Goal: Task Accomplishment & Management: Manage account settings

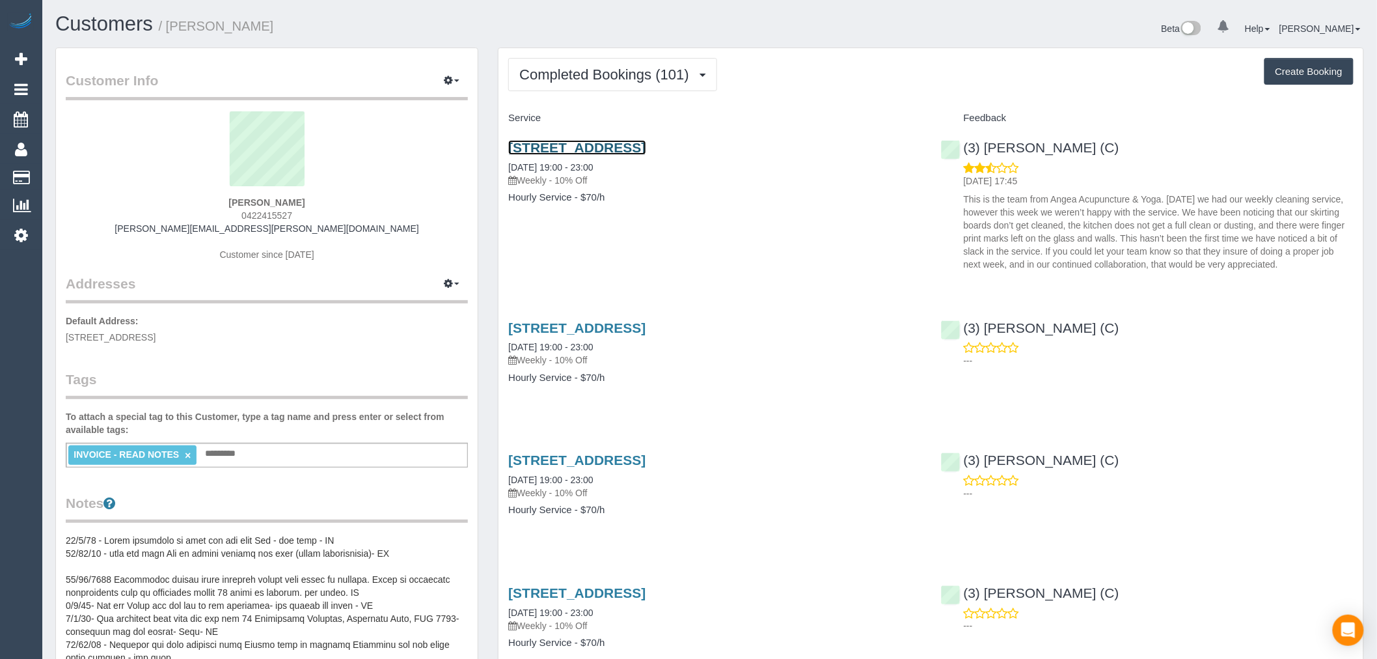
click at [646, 151] on link "Suite 4/17 Izett Street, Prahran, VIC 3181" at bounding box center [576, 147] width 137 height 15
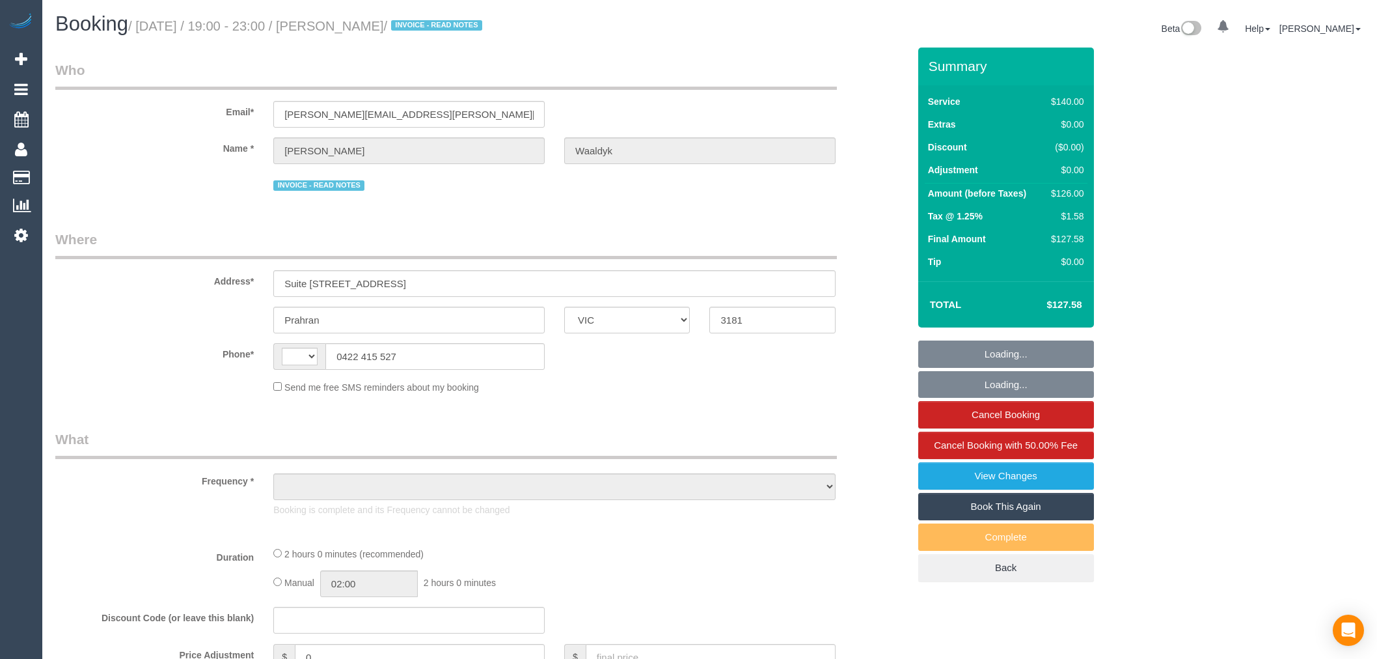
select select "VIC"
select select "number:28"
select select "number:14"
select select "number:19"
select select "number:25"
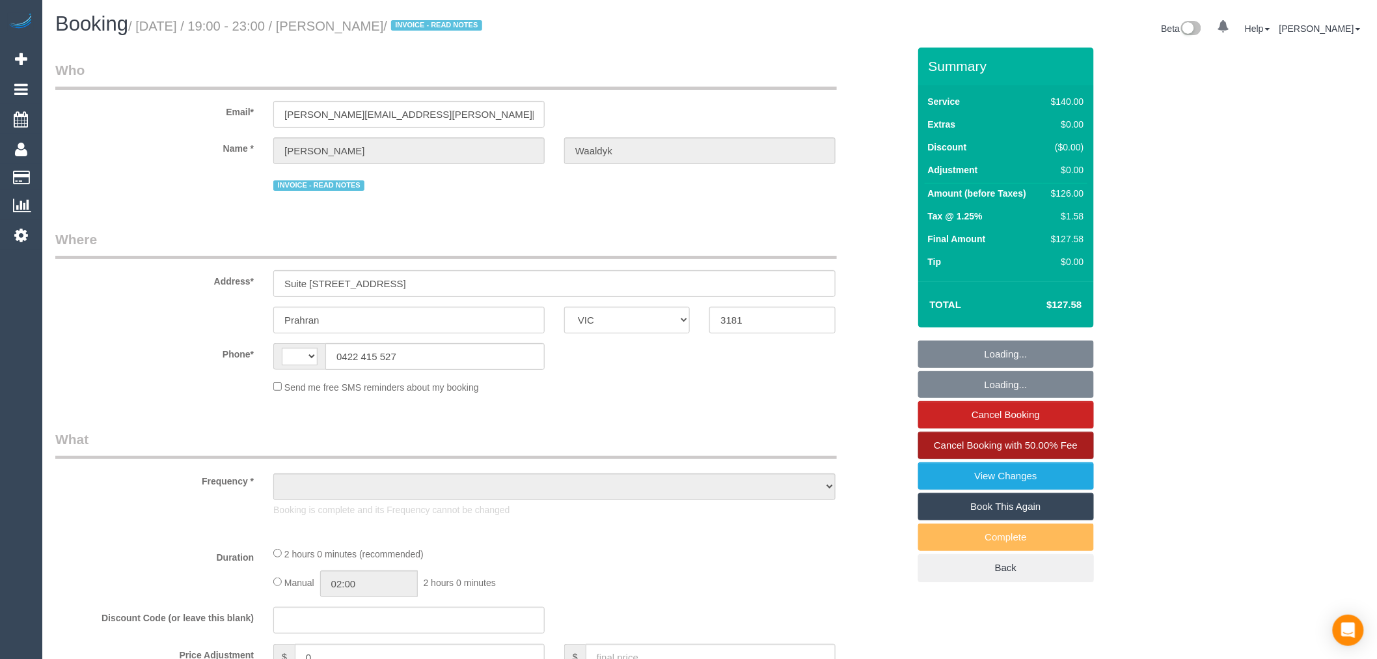
select select "number:35"
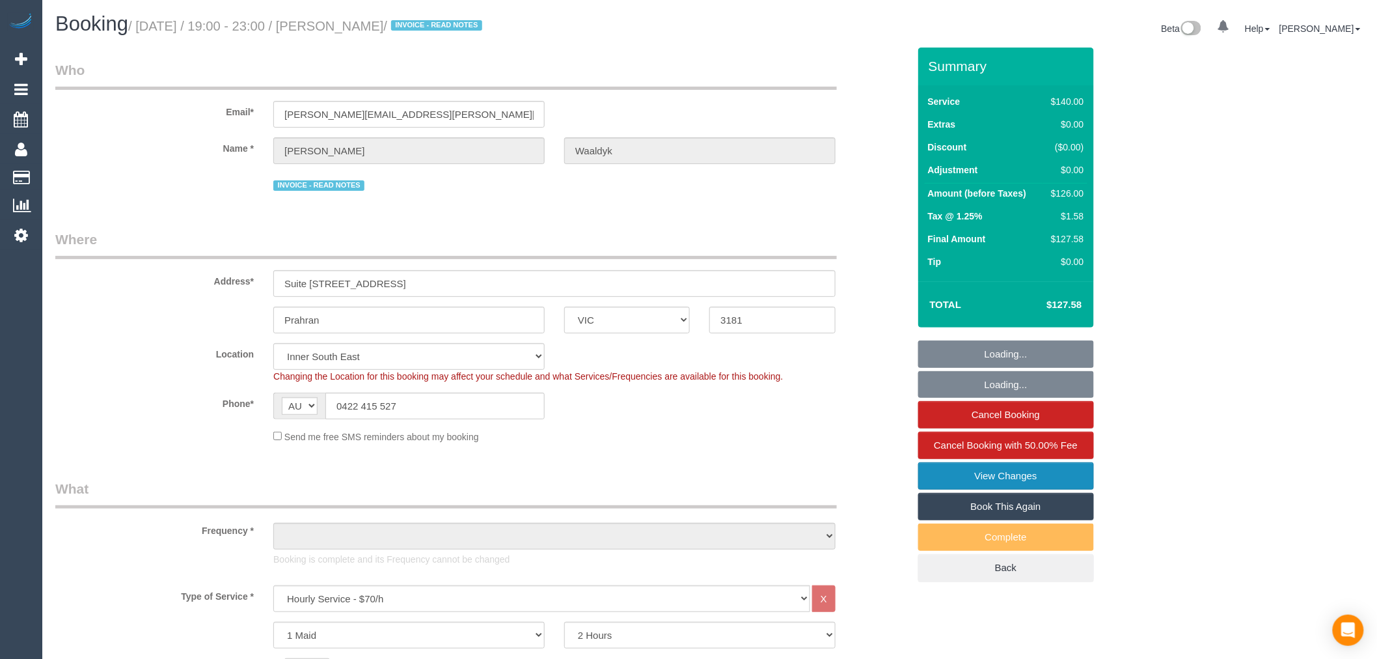
select select "string:AU"
select select "object:875"
select select "31181"
select select "object:1519"
select select "string:stripe-pm_1Mge982GScqysDRVPc1XJALq"
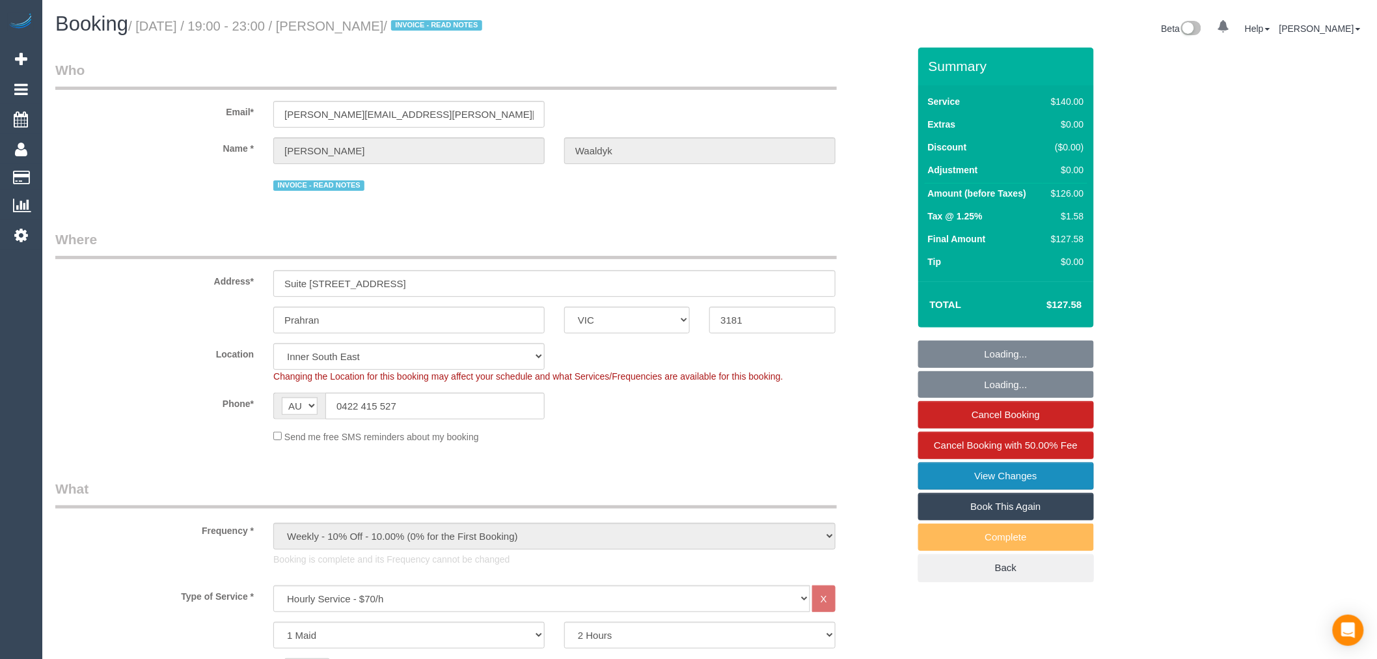
click at [1041, 470] on link "View Changes" at bounding box center [1006, 475] width 176 height 27
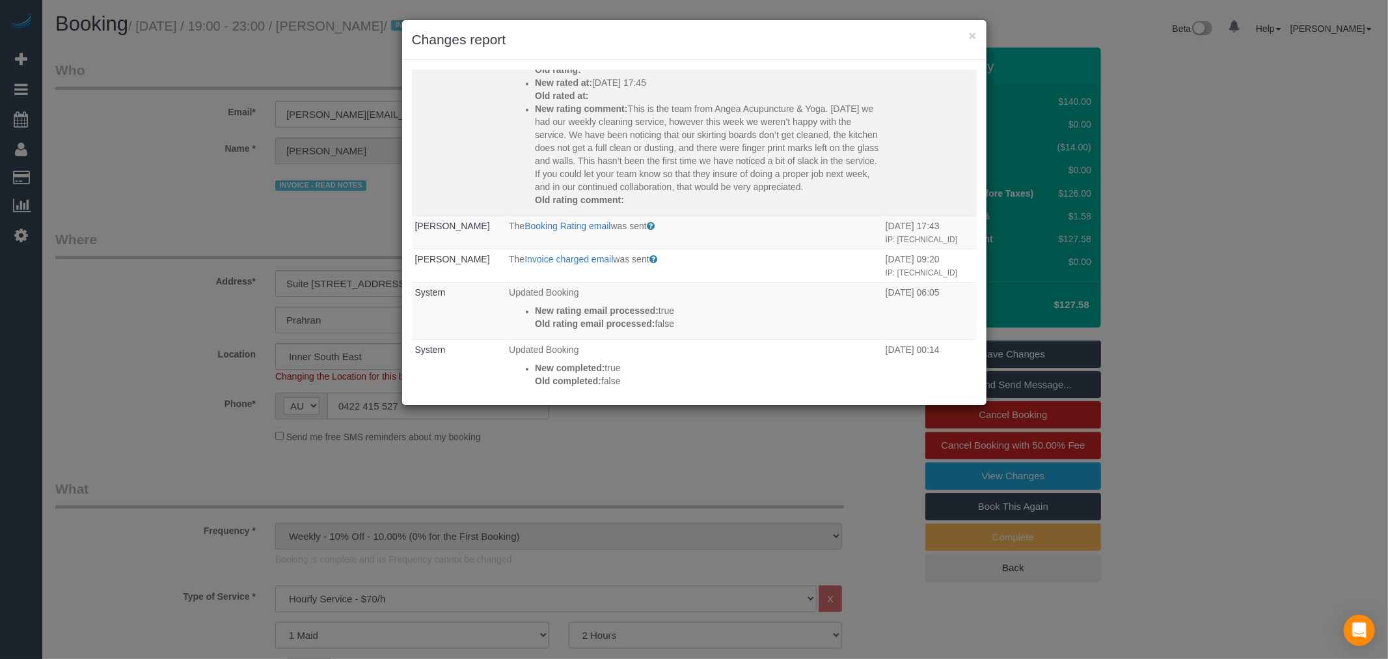
scroll to position [144, 0]
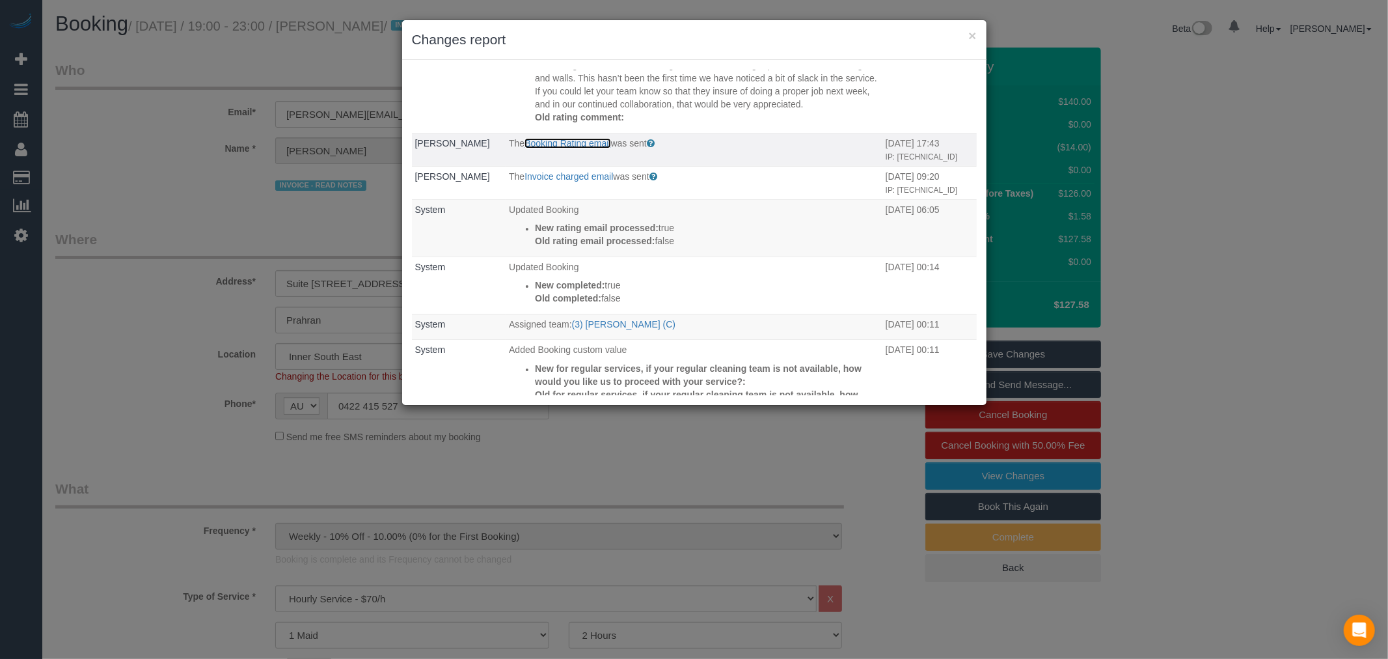
click at [575, 148] on link "Booking Rating email" at bounding box center [568, 143] width 86 height 10
